Goal: Task Accomplishment & Management: Use online tool/utility

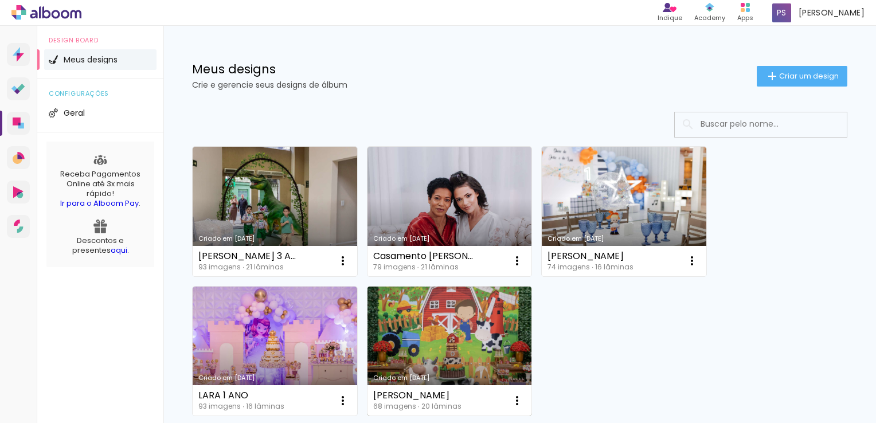
click at [453, 313] on link "Criado em [DATE]" at bounding box center [450, 352] width 165 height 130
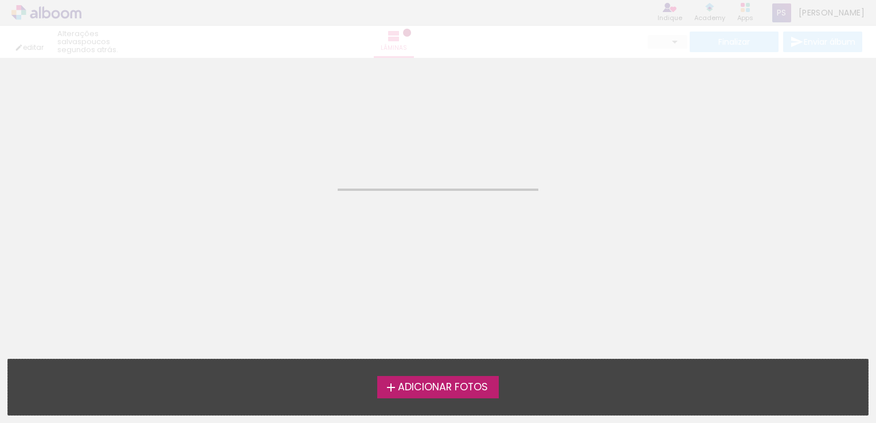
click at [453, 313] on neon-animated-pages "Confirmar Cancelar" at bounding box center [438, 240] width 876 height 365
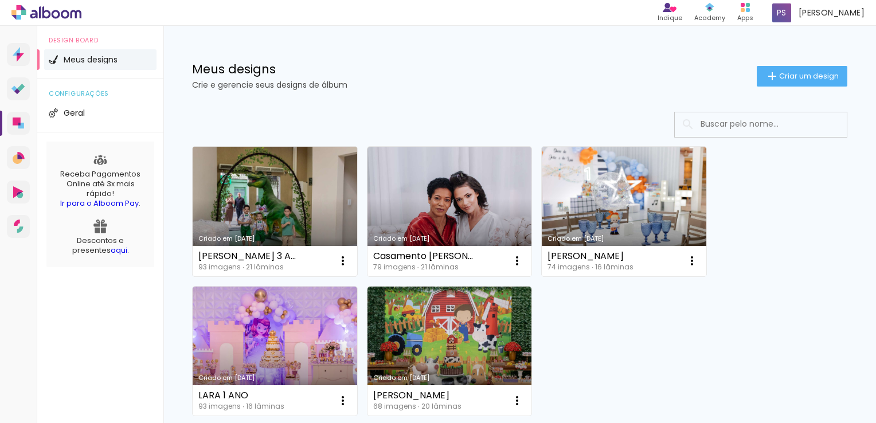
click at [280, 186] on link "Criado em [DATE]" at bounding box center [275, 212] width 165 height 130
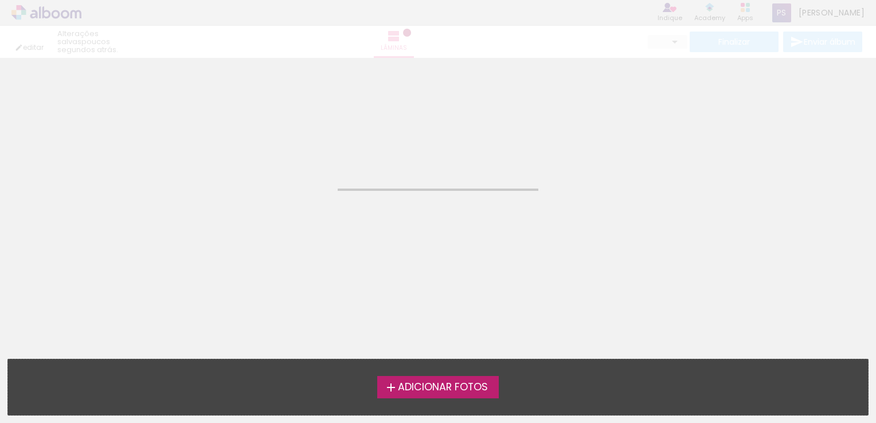
click at [280, 186] on neon-animated-pages "Confirmar Cancelar" at bounding box center [438, 240] width 876 height 365
